Goal: Check status: Check status

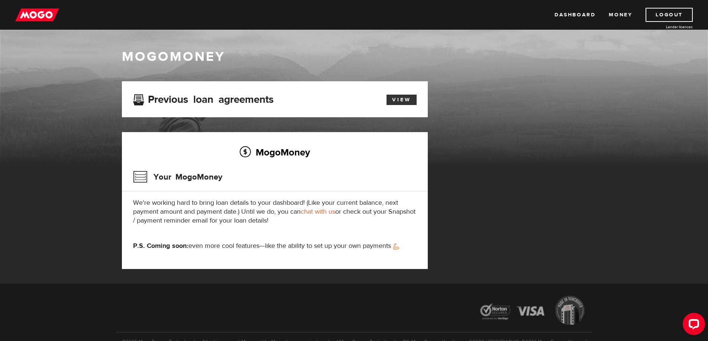
click at [403, 96] on link "View" at bounding box center [401, 100] width 30 height 10
click at [562, 13] on link "Dashboard" at bounding box center [574, 15] width 41 height 14
click at [406, 100] on link "View" at bounding box center [401, 100] width 30 height 10
click at [572, 12] on link "Dashboard" at bounding box center [574, 15] width 41 height 14
